Goal: Task Accomplishment & Management: Manage account settings

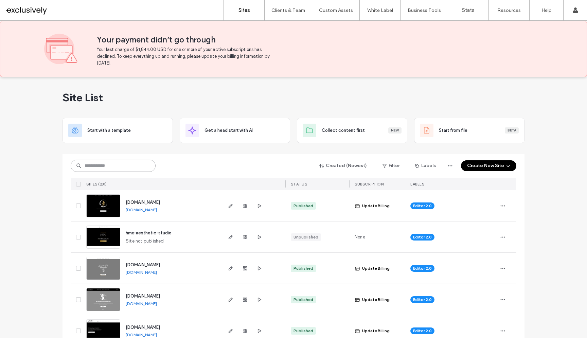
click at [128, 167] on input at bounding box center [113, 166] width 85 height 12
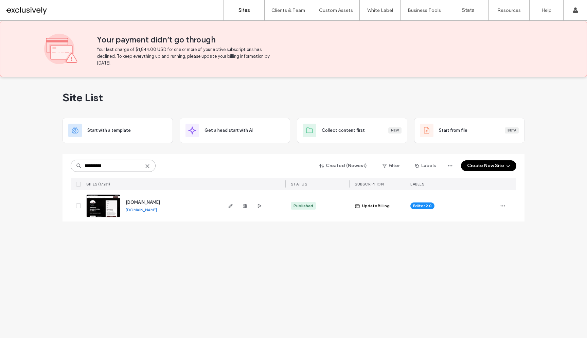
type input "**********"
click at [149, 204] on span "[DOMAIN_NAME]" at bounding box center [143, 202] width 34 height 5
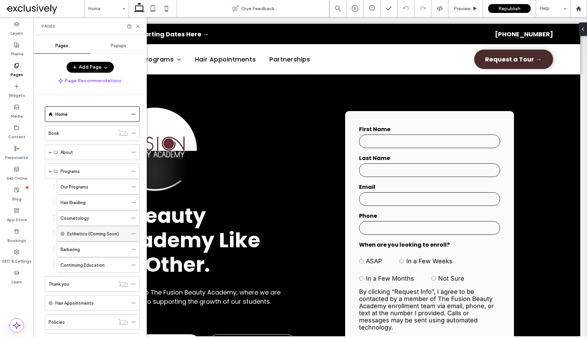
click at [136, 232] on icon at bounding box center [133, 233] width 5 height 5
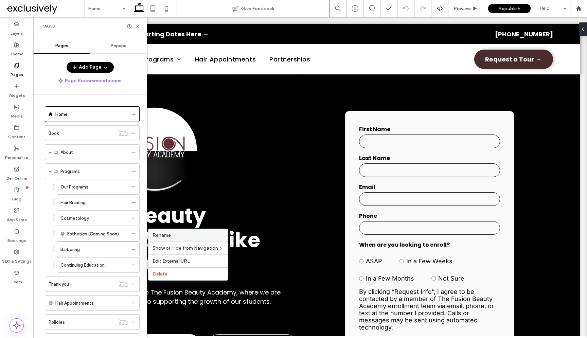
click at [169, 237] on span "Rename" at bounding box center [162, 235] width 18 height 6
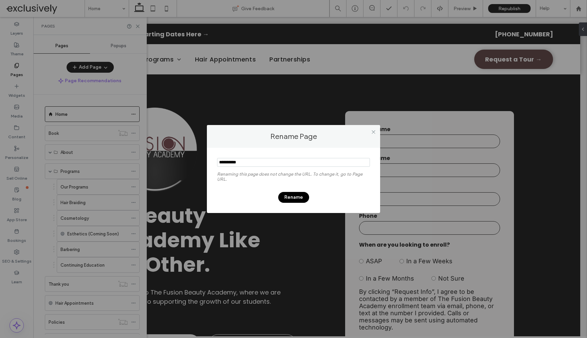
type input "*********"
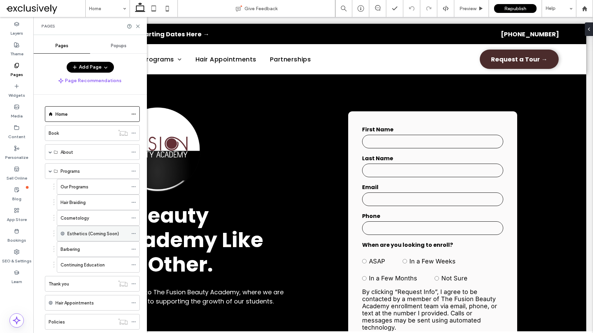
click at [136, 234] on icon at bounding box center [133, 233] width 5 height 5
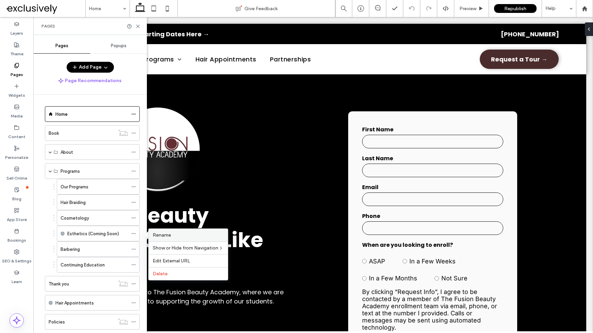
click at [170, 237] on span "Rename" at bounding box center [162, 235] width 18 height 6
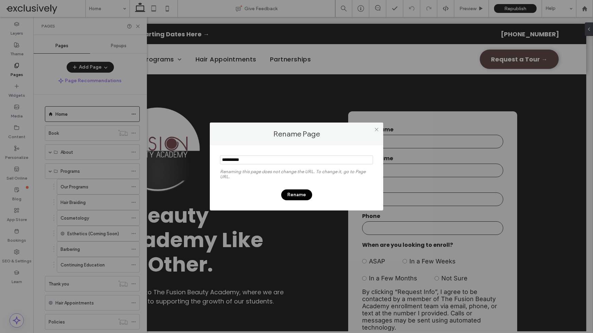
type input "*********"
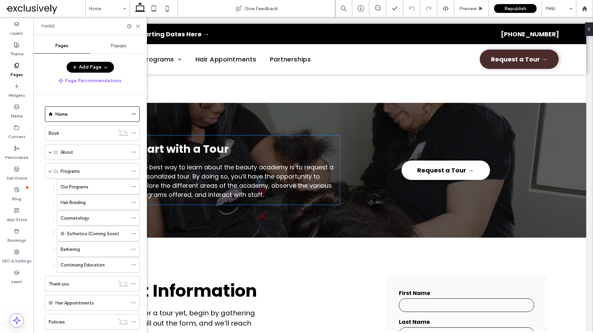
scroll to position [565, 0]
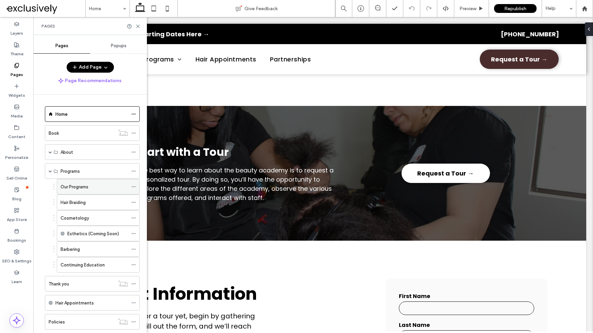
click at [80, 188] on label "Our Programs" at bounding box center [75, 187] width 28 height 12
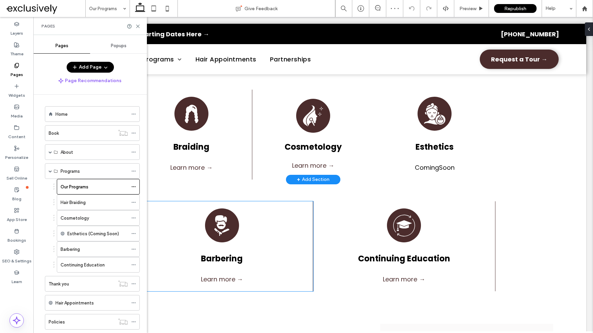
scroll to position [113, 0]
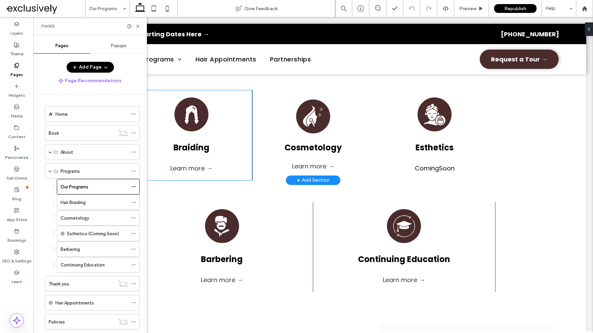
click at [241, 141] on div "Braiding Learn more →" at bounding box center [191, 135] width 121 height 90
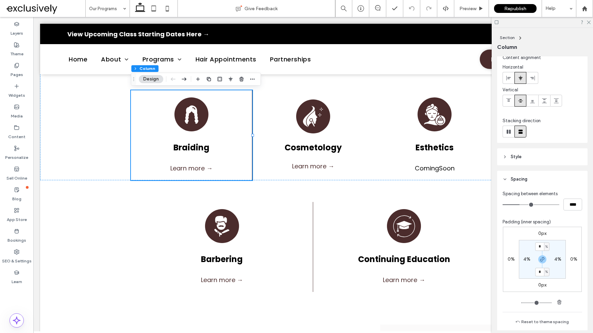
scroll to position [34, 0]
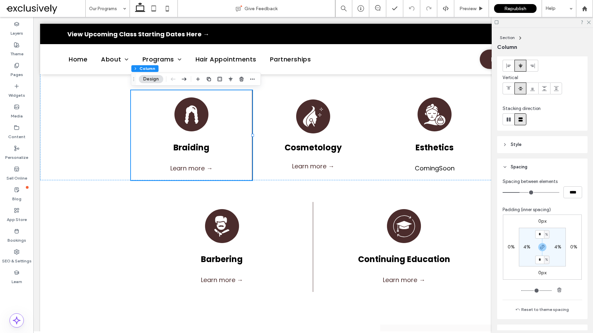
click at [505, 148] on header "Style" at bounding box center [542, 144] width 90 height 17
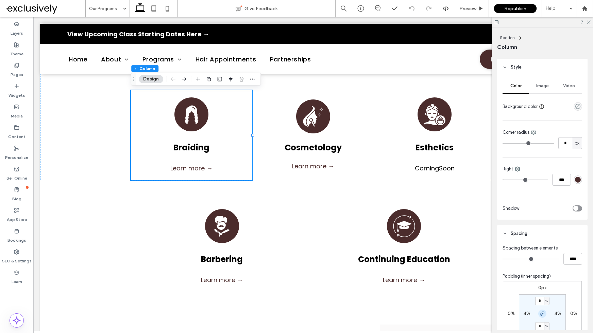
scroll to position [105, 0]
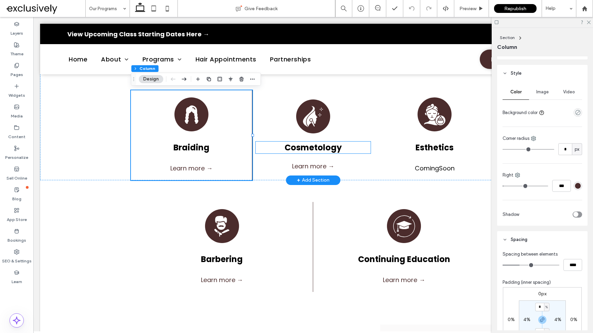
click at [339, 150] on span "Cosmetology" at bounding box center [312, 147] width 57 height 11
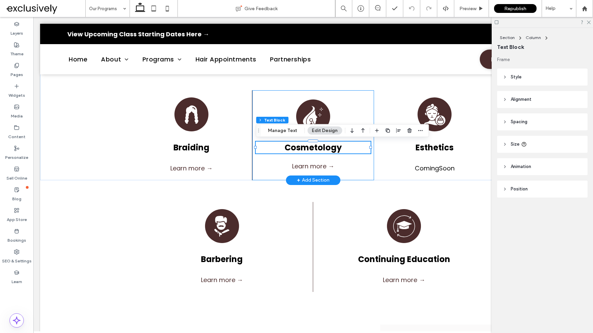
click at [365, 100] on div "Cosmetology Learn more →" at bounding box center [312, 135] width 121 height 90
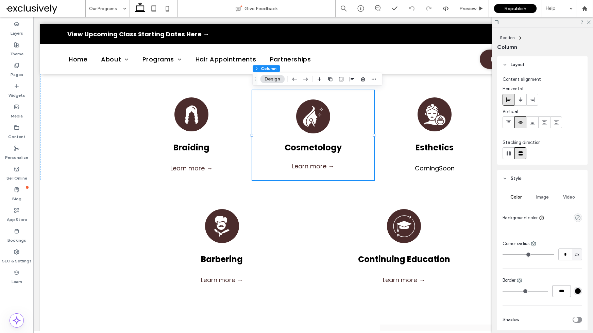
click at [559, 292] on input "***" at bounding box center [561, 292] width 19 height 12
type input "***"
type input "*"
type input "***"
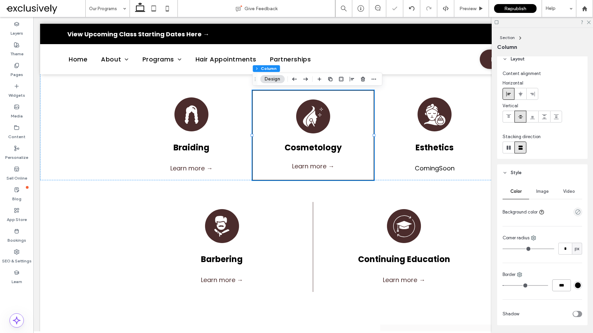
scroll to position [7, 0]
click at [522, 275] on icon at bounding box center [519, 273] width 5 height 5
click at [539, 247] on span "Right" at bounding box center [536, 245] width 11 height 7
click at [538, 275] on div "Right" at bounding box center [542, 273] width 80 height 7
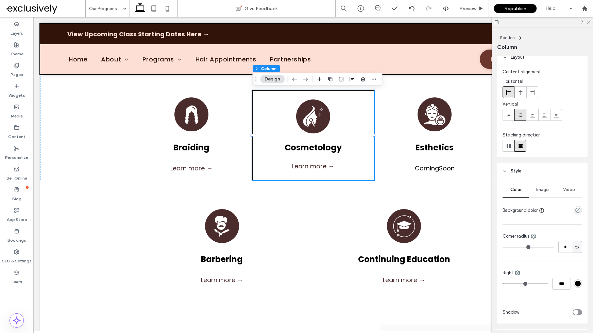
click at [432, 73] on div at bounding box center [313, 49] width 546 height 51
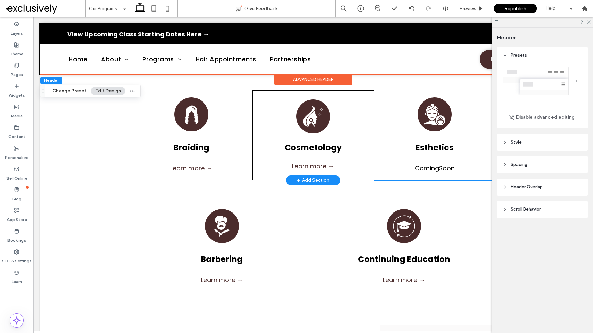
click at [370, 117] on div "Cosmetology Learn more →" at bounding box center [312, 135] width 121 height 90
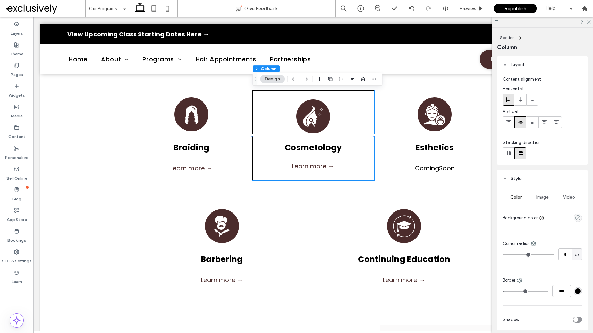
click at [557, 292] on input "***" at bounding box center [561, 292] width 19 height 12
type input "***"
type input "*"
type input "***"
click at [406, 81] on div "Braiding Learn more → Cosmetology Learn more → Esthetics Coming Soon" at bounding box center [313, 118] width 408 height 123
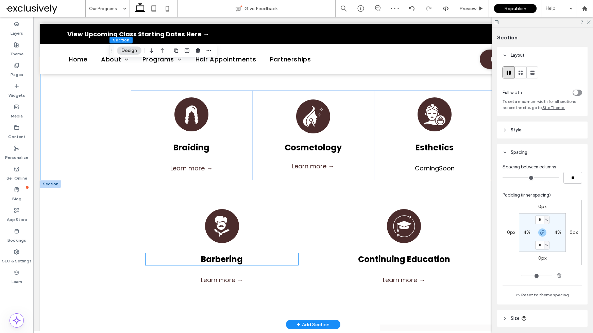
click at [282, 259] on h3 "Barbering" at bounding box center [221, 260] width 153 height 12
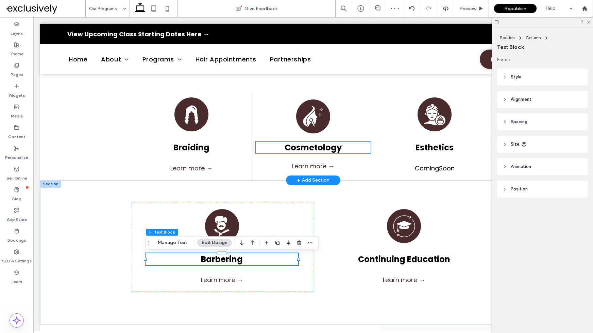
click at [359, 148] on h3 "Cosmetology" at bounding box center [313, 148] width 115 height 12
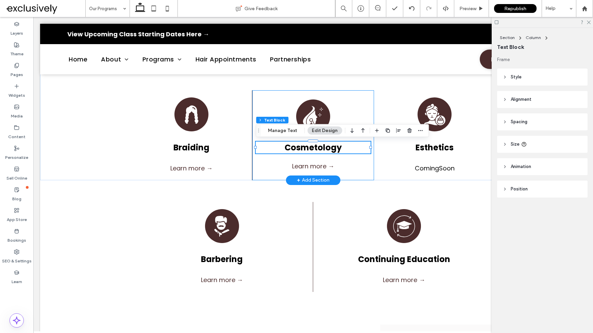
click at [364, 96] on div "Cosmetology Learn more →" at bounding box center [312, 135] width 121 height 90
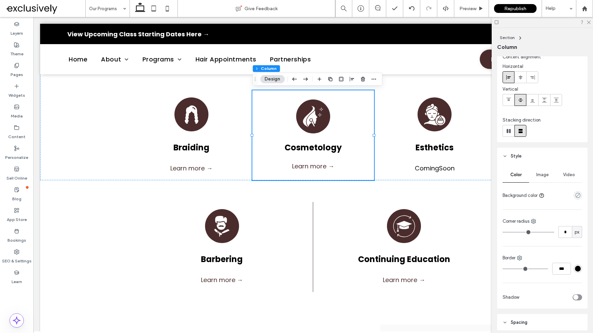
scroll to position [24, 0]
click at [520, 259] on icon at bounding box center [519, 256] width 5 height 5
click at [539, 311] on span "Right" at bounding box center [536, 310] width 11 height 7
click at [560, 270] on input "***" at bounding box center [561, 268] width 19 height 12
type input "***"
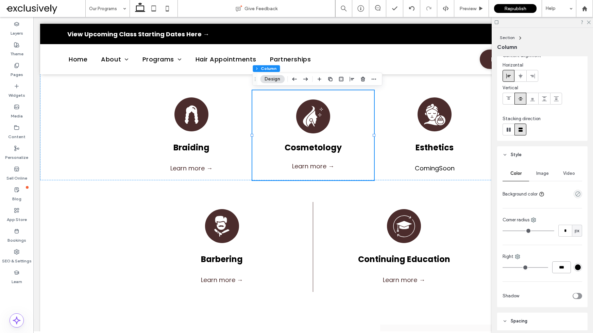
type input "*"
type input "***"
click at [555, 252] on div "Color Image Video Background color Corner radius * px Right *** Shadow" at bounding box center [542, 235] width 90 height 144
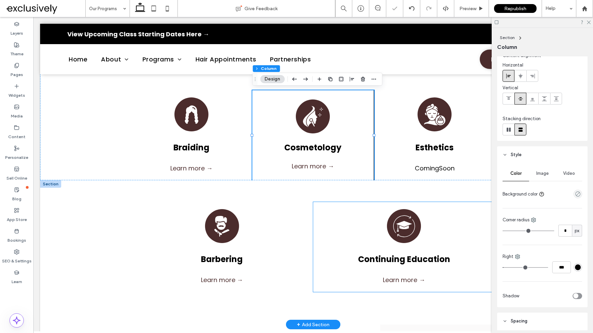
click at [370, 218] on div "Continuing Education Learn more →" at bounding box center [404, 247] width 182 height 90
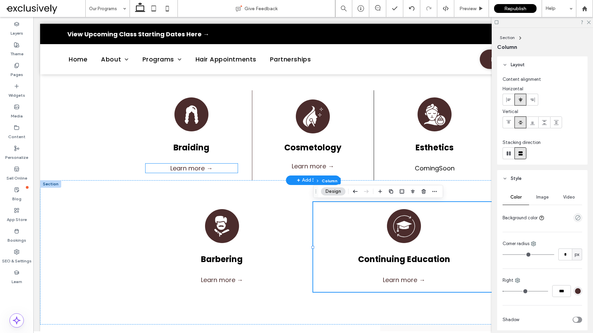
click at [220, 150] on h3 "Braiding" at bounding box center [191, 148] width 92 height 12
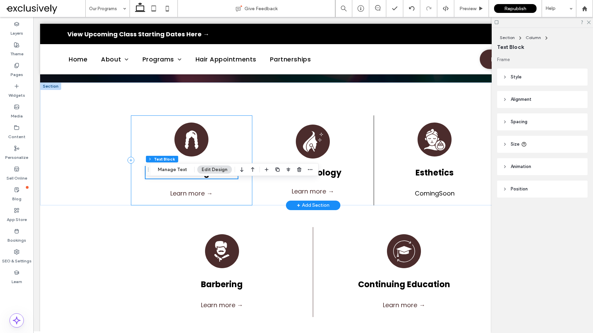
scroll to position [36, 0]
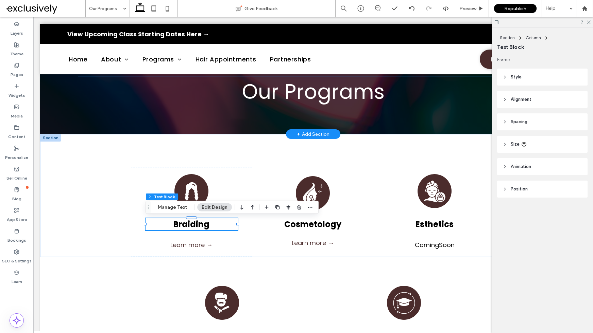
click at [172, 107] on h2 "Our Programs" at bounding box center [312, 91] width 469 height 31
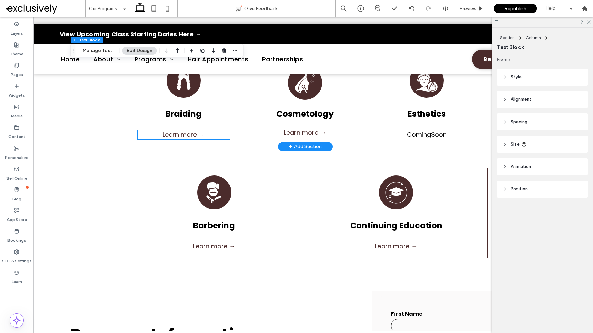
scroll to position [147, 0]
click at [190, 134] on link "Learn more →" at bounding box center [183, 134] width 42 height 8
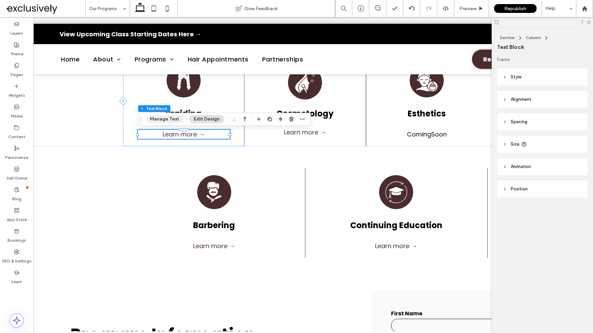
click at [166, 119] on button "Manage Text" at bounding box center [164, 119] width 38 height 8
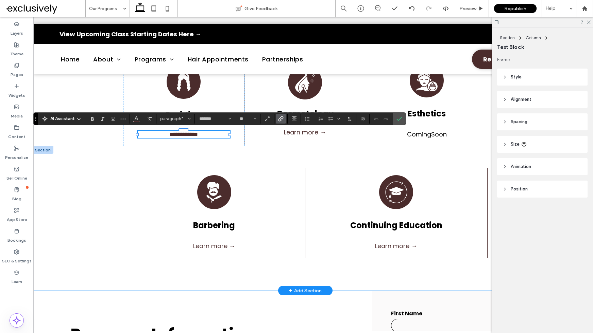
click at [349, 156] on div "Barbering Learn more → Continuing Education Learn more →" at bounding box center [305, 218] width 408 height 144
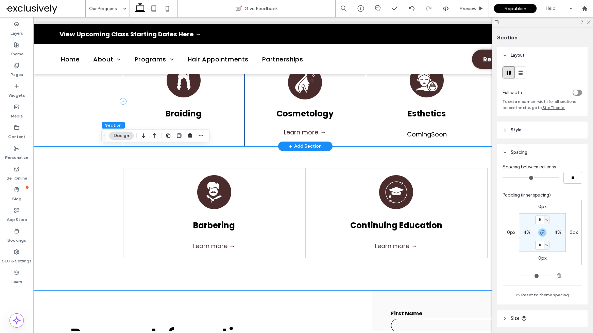
click at [216, 122] on div "Braiding Learn more →" at bounding box center [183, 101] width 121 height 90
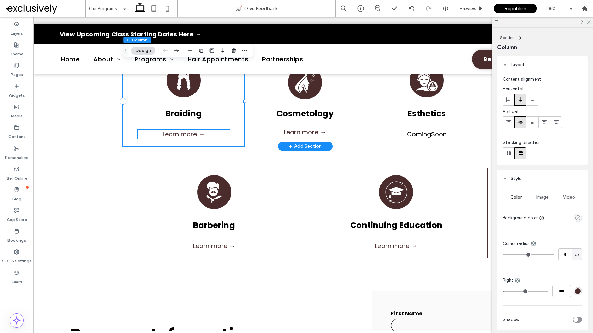
click at [195, 135] on link "Learn more →" at bounding box center [183, 134] width 42 height 8
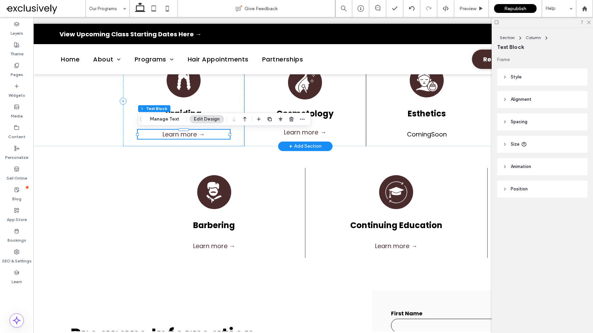
click at [180, 137] on link "Learn more →" at bounding box center [183, 134] width 42 height 8
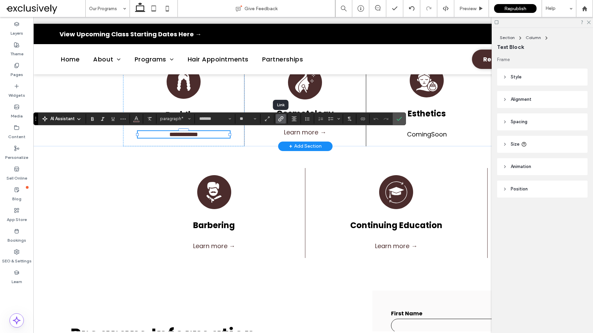
click at [280, 119] on icon "Link" at bounding box center [280, 118] width 5 height 5
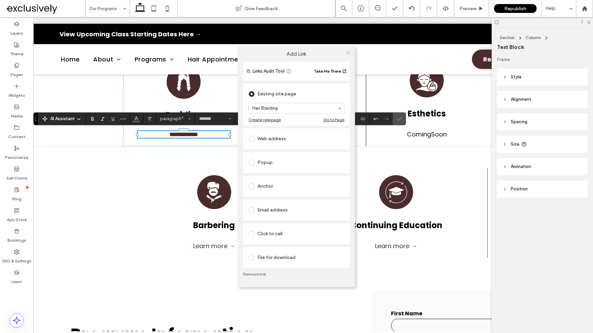
click at [349, 53] on icon at bounding box center [348, 52] width 5 height 5
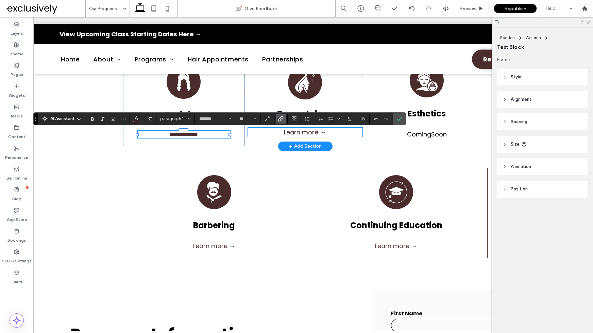
click at [303, 133] on link "Learn more →" at bounding box center [305, 132] width 42 height 8
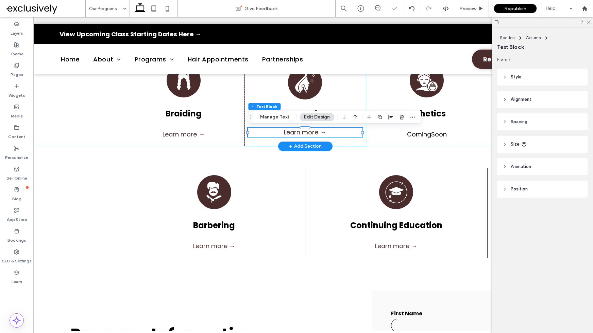
click at [301, 133] on link "Learn more →" at bounding box center [305, 132] width 42 height 8
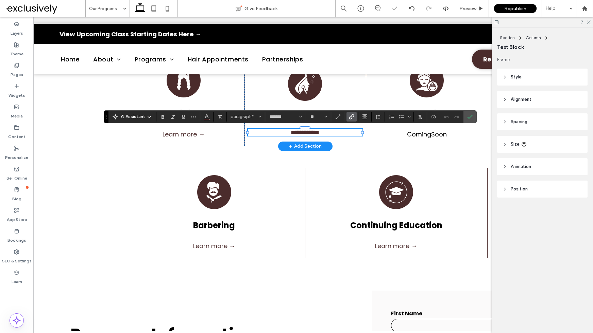
click at [350, 116] on icon "Link" at bounding box center [351, 116] width 5 height 5
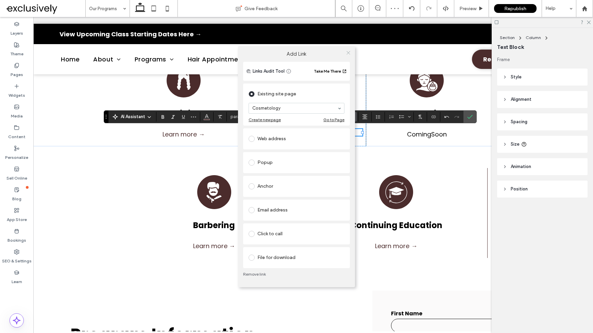
click at [350, 53] on icon at bounding box center [348, 52] width 5 height 5
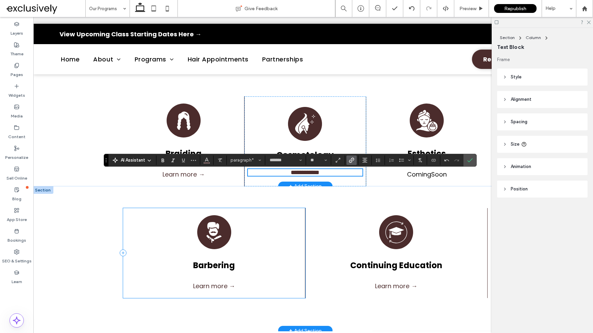
scroll to position [97, 0]
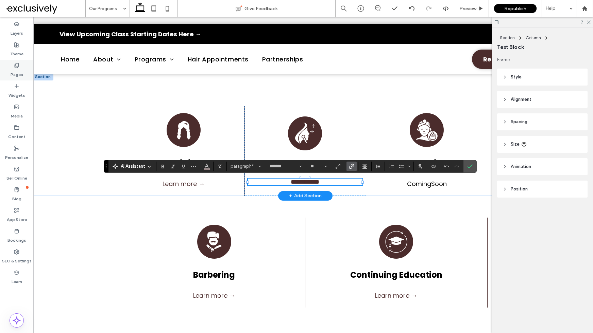
click at [24, 72] on div "Pages" at bounding box center [16, 70] width 33 height 21
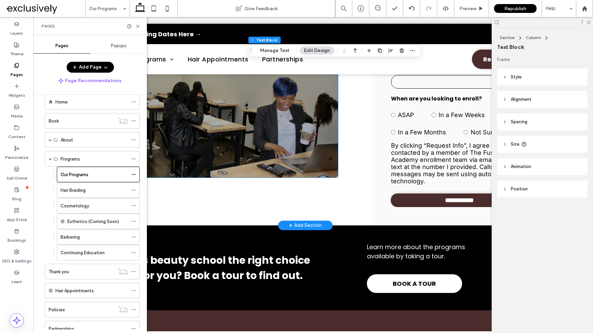
scroll to position [0, 7]
click at [84, 175] on label "Our Programs" at bounding box center [75, 175] width 28 height 12
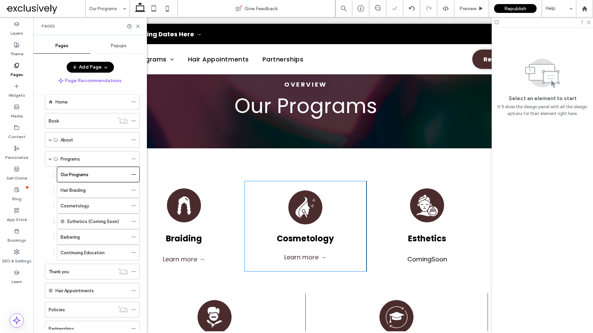
scroll to position [0, 0]
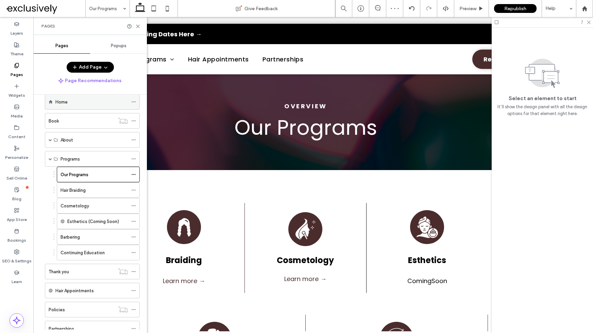
click at [65, 107] on div "Home" at bounding box center [91, 101] width 72 height 15
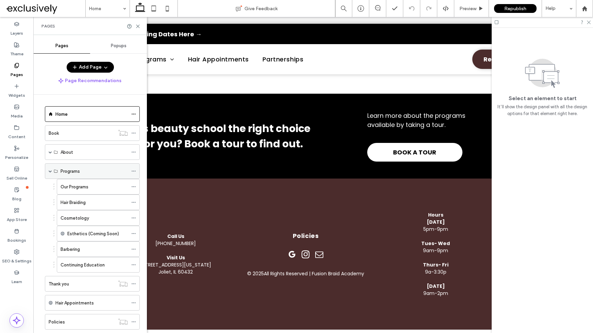
click at [50, 171] on span at bounding box center [50, 171] width 3 height 3
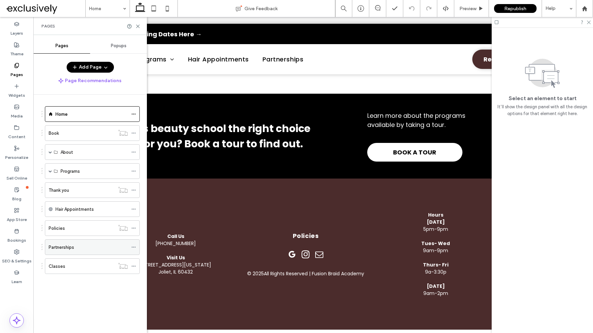
click at [69, 243] on div "Partnerships" at bounding box center [88, 247] width 79 height 15
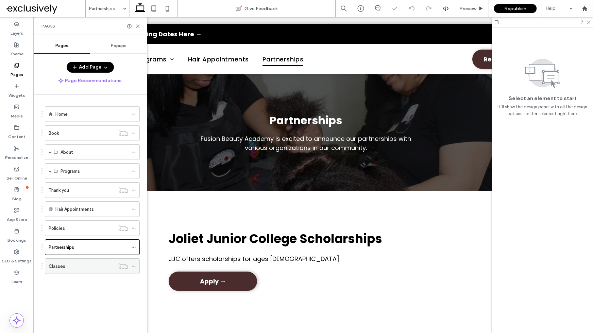
click at [69, 264] on div "Classes" at bounding box center [82, 266] width 66 height 7
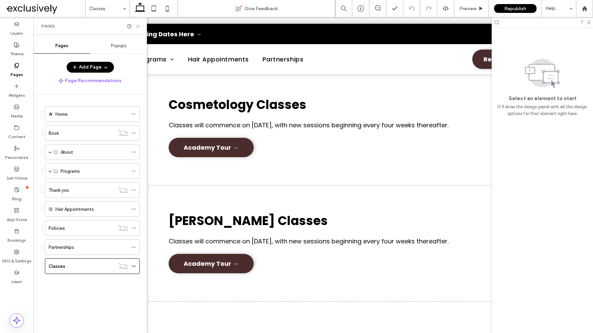
click at [138, 28] on icon at bounding box center [137, 26] width 5 height 5
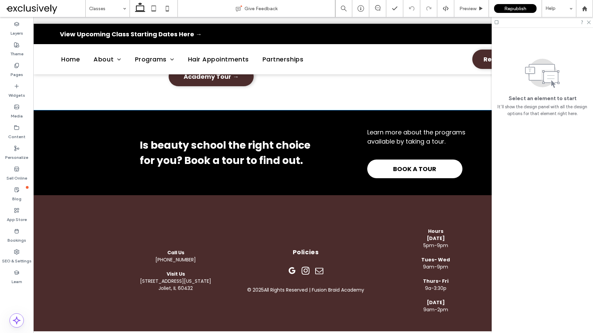
scroll to position [321, 0]
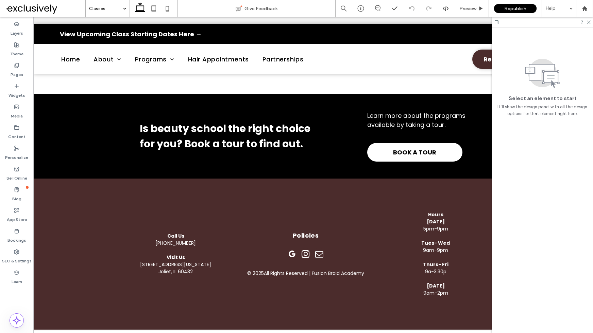
click at [95, 6] on input at bounding box center [106, 8] width 34 height 17
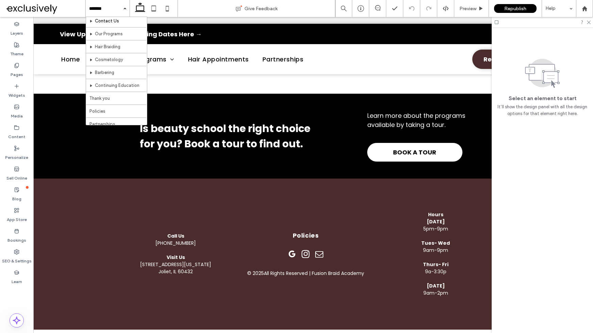
scroll to position [67, 0]
click at [18, 73] on label "Pages" at bounding box center [17, 73] width 13 height 10
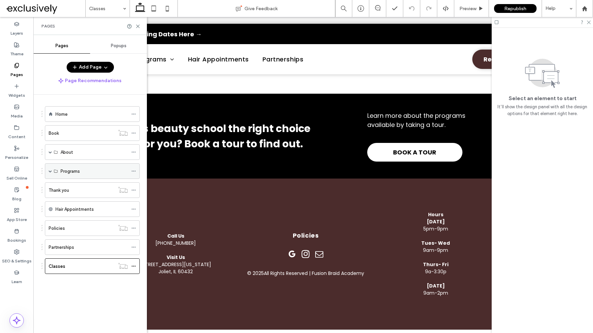
click at [48, 173] on div "Programs" at bounding box center [92, 171] width 95 height 16
click at [51, 170] on span at bounding box center [50, 171] width 3 height 3
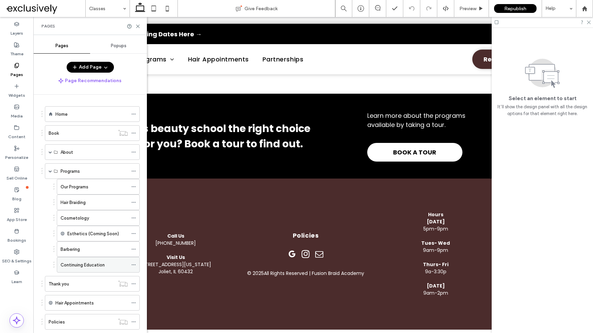
click at [91, 265] on label "Continuing Education" at bounding box center [83, 265] width 44 height 12
